Goal: Task Accomplishment & Management: Manage account settings

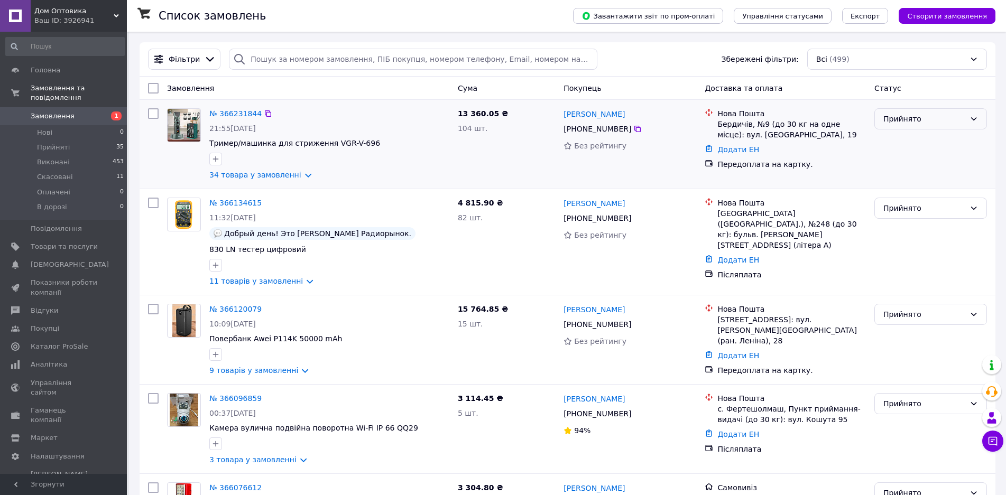
click at [898, 116] on div "Прийнято" at bounding box center [924, 119] width 82 height 12
click at [907, 140] on li "Виконано" at bounding box center [931, 142] width 112 height 19
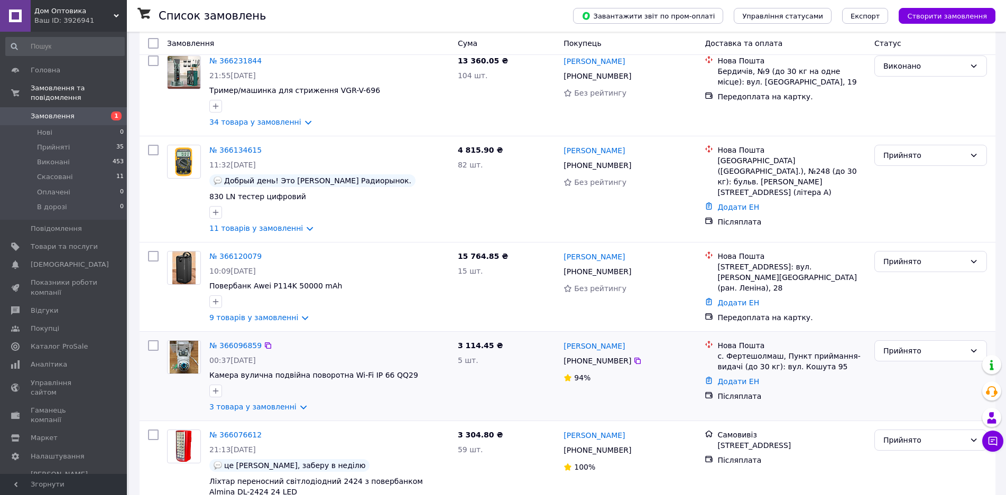
scroll to position [106, 0]
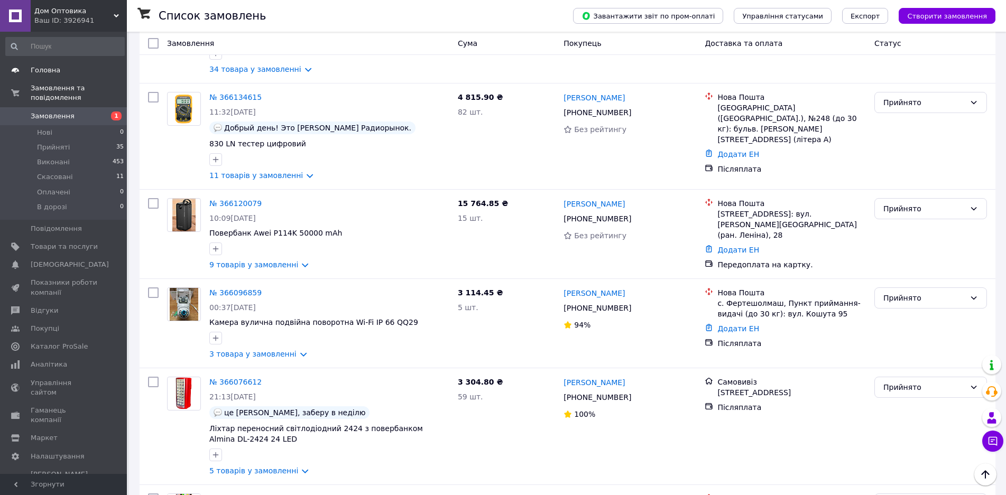
click at [36, 69] on span "Головна" at bounding box center [46, 71] width 30 height 10
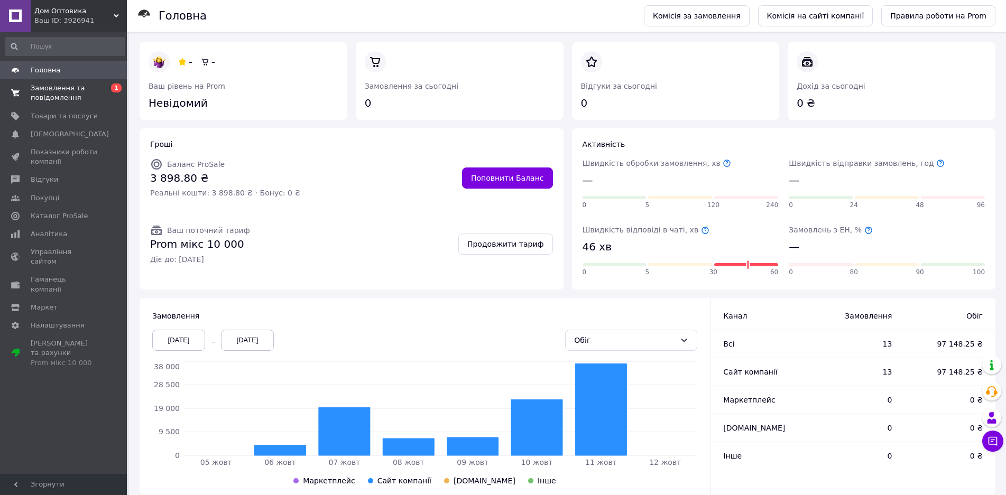
click at [56, 93] on span "Замовлення та повідомлення" at bounding box center [64, 93] width 67 height 19
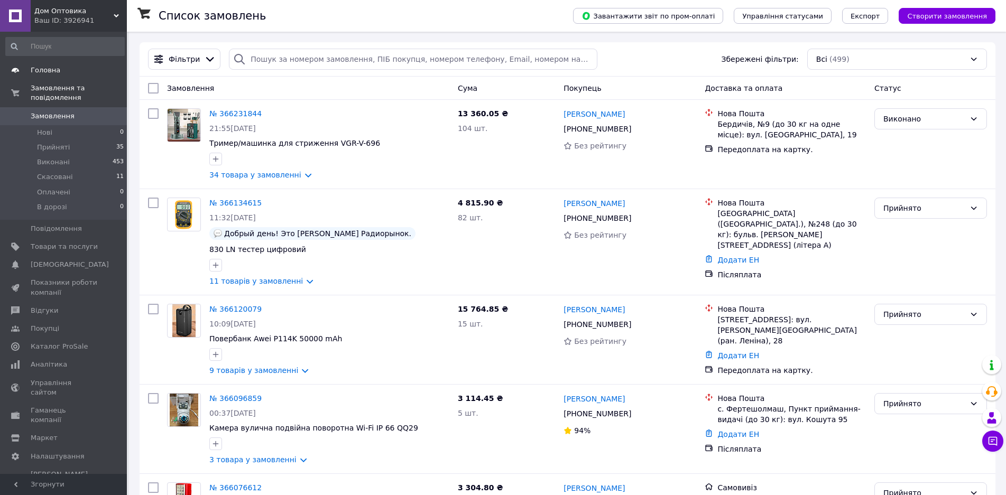
click at [41, 64] on link "Головна" at bounding box center [65, 70] width 130 height 18
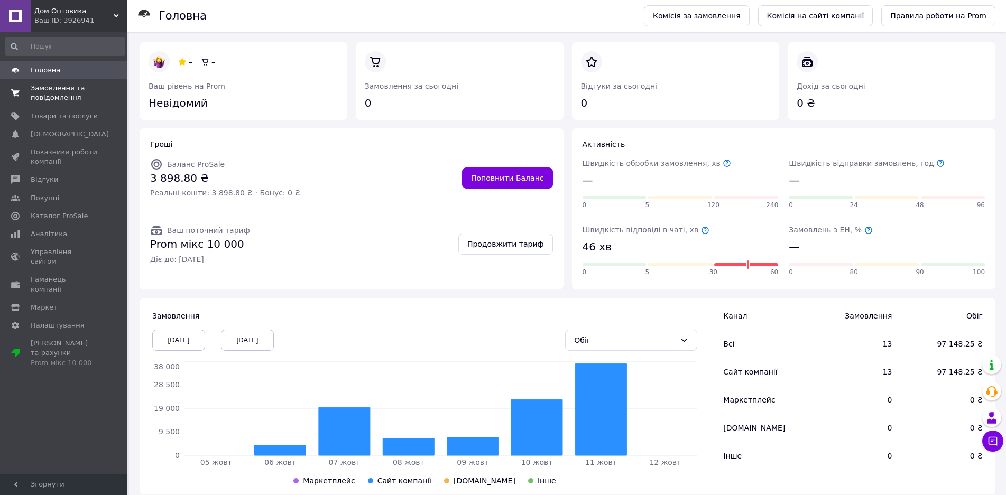
click at [43, 100] on span "Замовлення та повідомлення" at bounding box center [64, 93] width 67 height 19
